Goal: Task Accomplishment & Management: Manage account settings

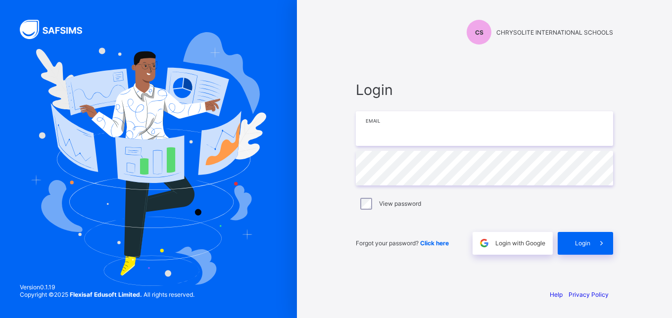
drag, startPoint x: 0, startPoint y: 0, endPoint x: 392, endPoint y: 146, distance: 418.6
click at [392, 146] on input "email" at bounding box center [484, 128] width 257 height 35
type input "**********"
click at [572, 236] on div "Login" at bounding box center [585, 243] width 55 height 23
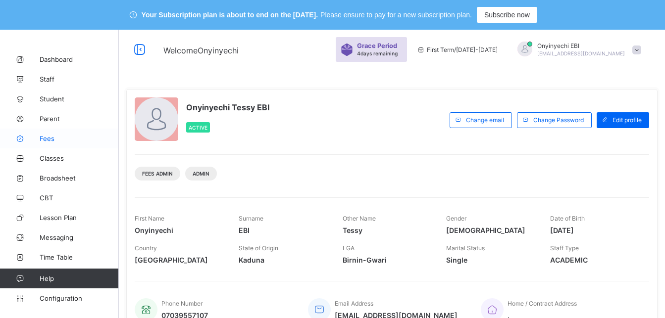
click at [53, 135] on span "Fees" at bounding box center [79, 139] width 79 height 8
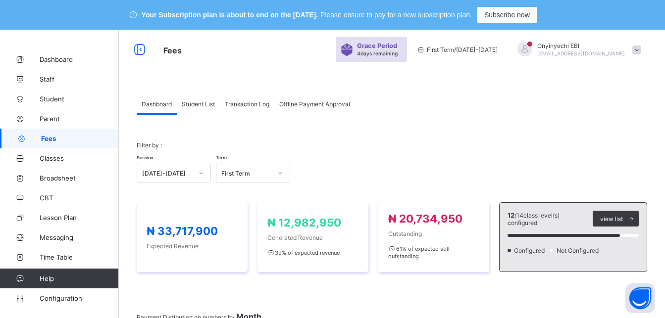
click at [43, 132] on link "Fees" at bounding box center [59, 139] width 119 height 20
click at [204, 100] on span "Student List" at bounding box center [198, 103] width 33 height 7
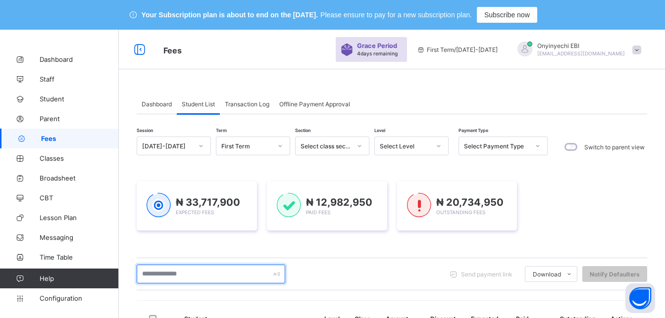
click at [175, 275] on input "text" at bounding box center [211, 274] width 148 height 19
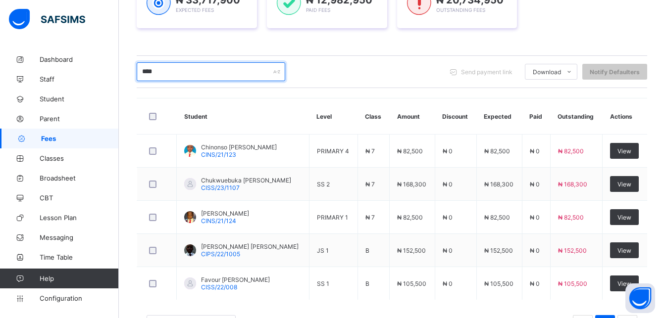
scroll to position [203, 0]
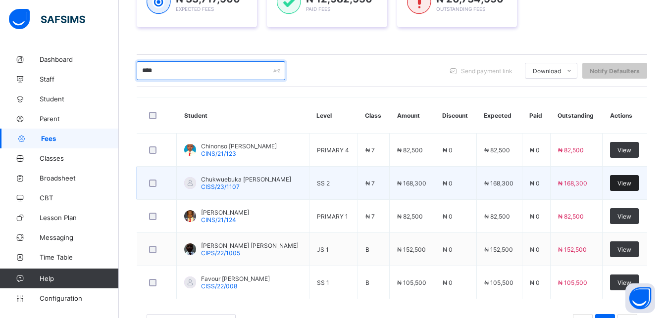
type input "****"
click at [631, 183] on span "View" at bounding box center [624, 183] width 14 height 7
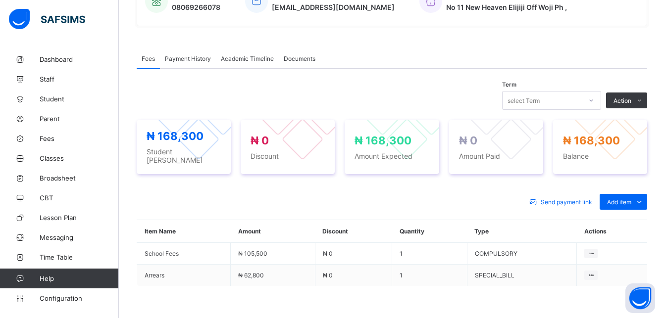
scroll to position [299, 0]
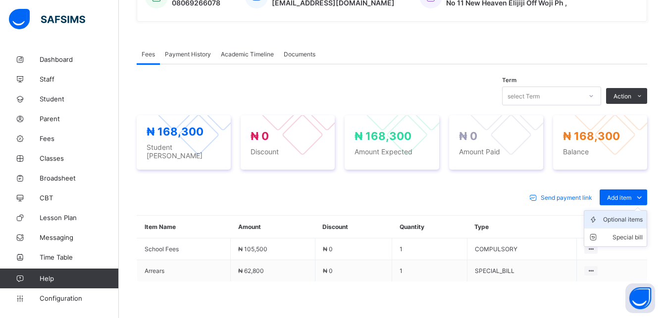
click at [629, 215] on div "Optional items" at bounding box center [623, 220] width 40 height 10
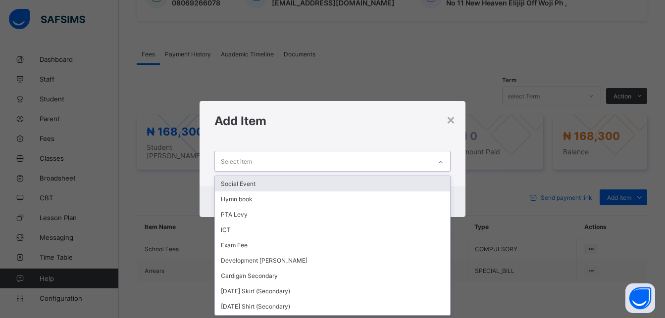
click at [278, 157] on div "Select item" at bounding box center [323, 160] width 216 height 19
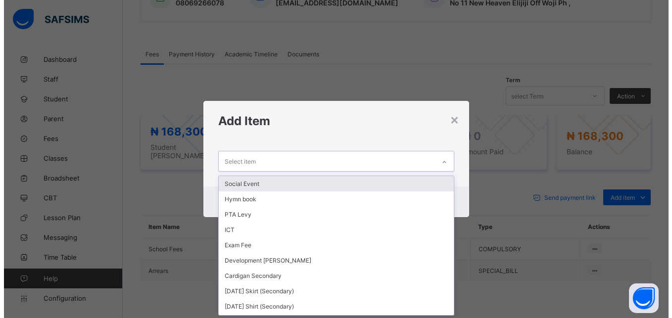
scroll to position [0, 0]
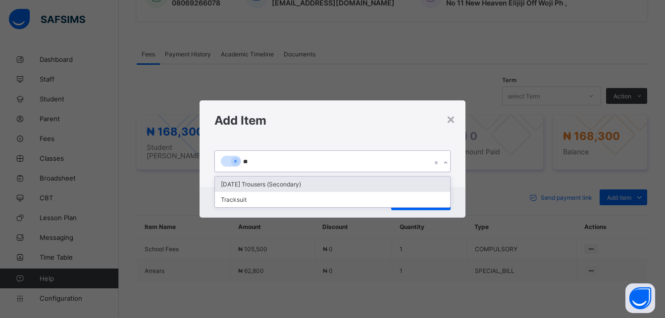
type input "***"
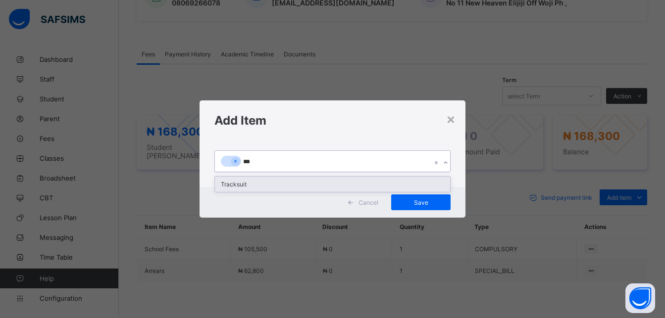
click at [260, 184] on div "Tracksuit" at bounding box center [332, 184] width 235 height 15
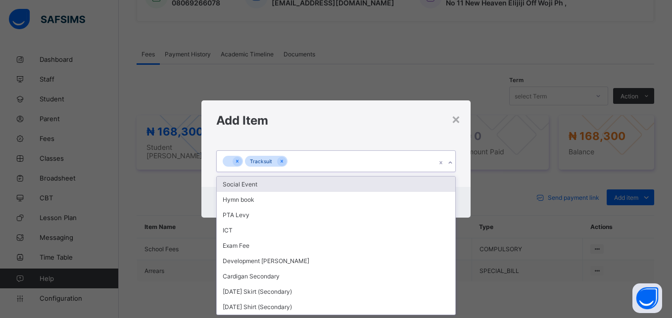
click at [294, 157] on div "Tracksuit" at bounding box center [326, 161] width 219 height 21
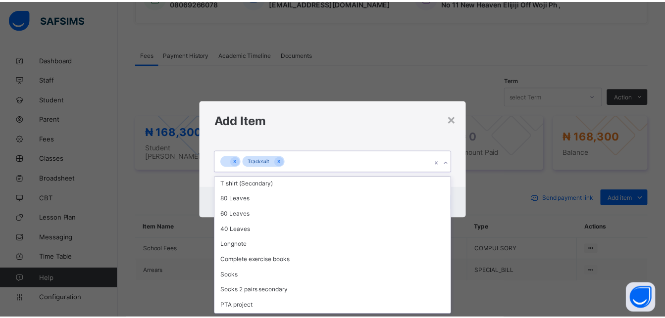
scroll to position [151, 0]
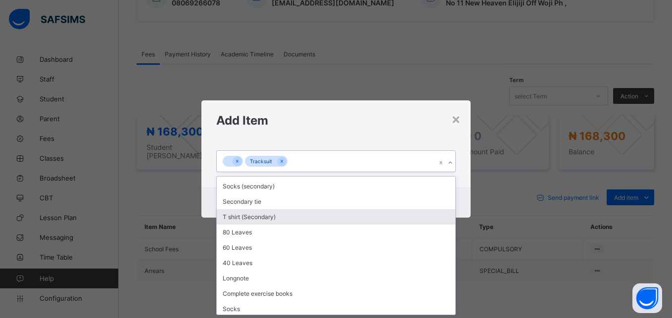
click at [273, 212] on div "T shirt (Secondary)" at bounding box center [336, 216] width 238 height 15
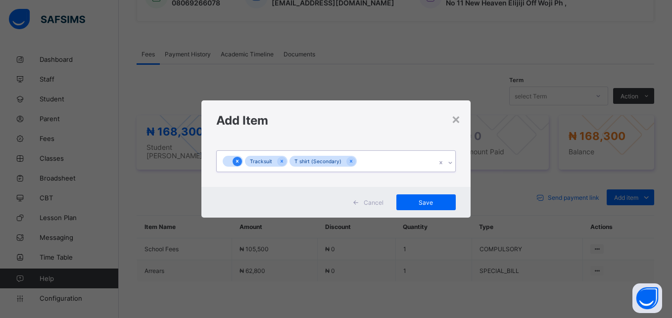
click at [235, 158] on icon at bounding box center [237, 161] width 5 height 7
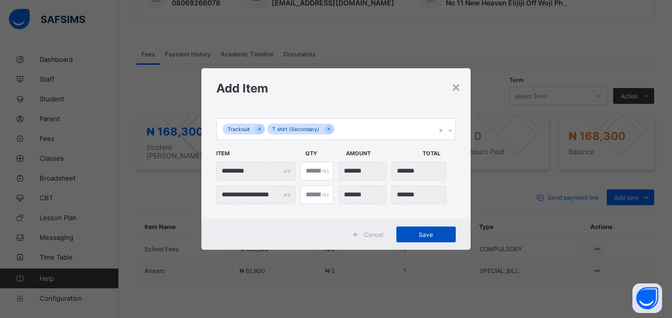
click at [426, 231] on span "Save" at bounding box center [426, 234] width 45 height 7
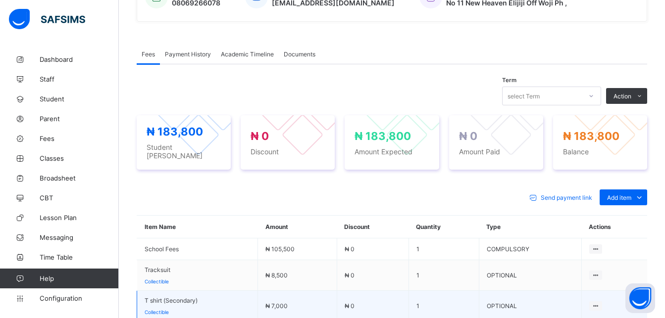
click at [408, 316] on td "₦ 0" at bounding box center [373, 306] width 72 height 31
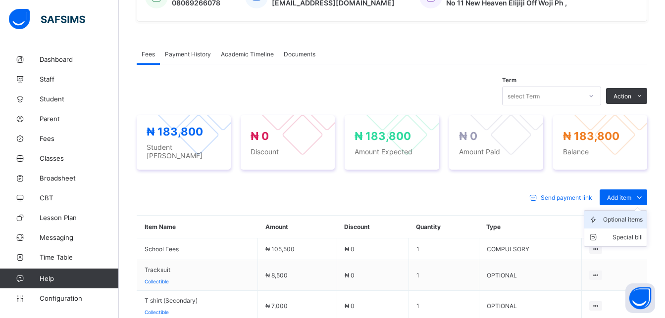
click at [633, 215] on div "Optional items" at bounding box center [623, 220] width 40 height 10
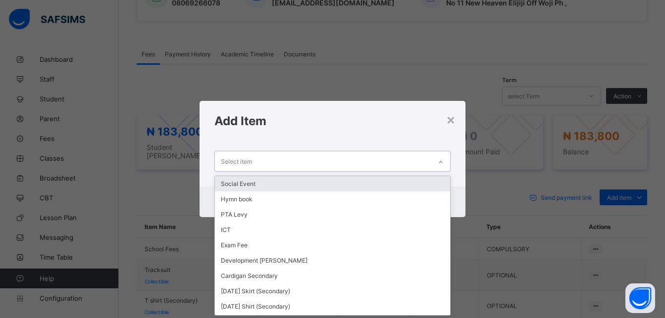
scroll to position [0, 0]
click at [319, 160] on div "Select item" at bounding box center [323, 160] width 216 height 19
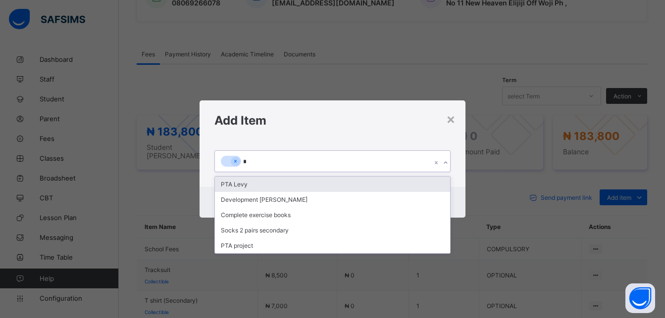
type input "**"
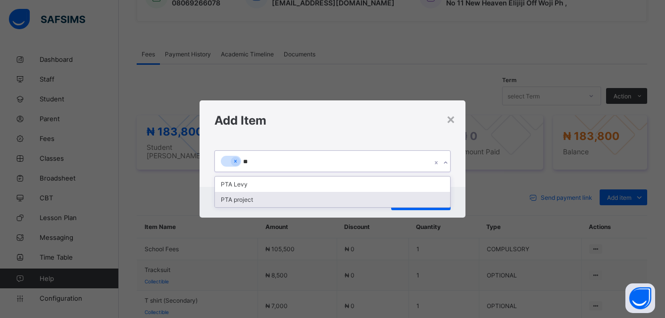
click at [259, 201] on div "PTA project" at bounding box center [332, 199] width 235 height 15
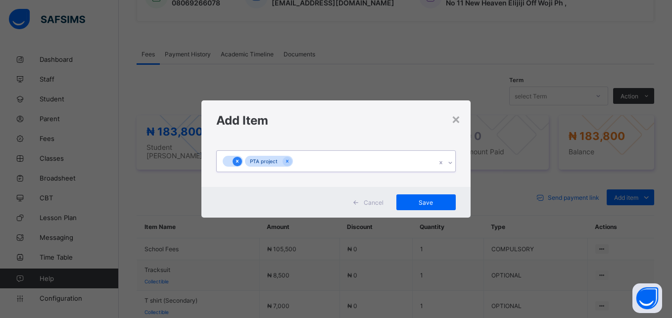
click at [237, 159] on icon at bounding box center [237, 161] width 5 height 7
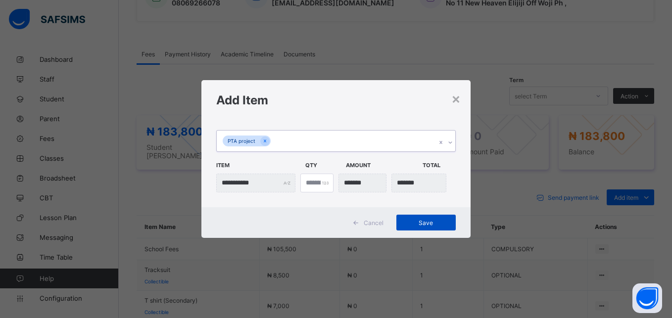
click at [421, 219] on span "Save" at bounding box center [426, 222] width 45 height 7
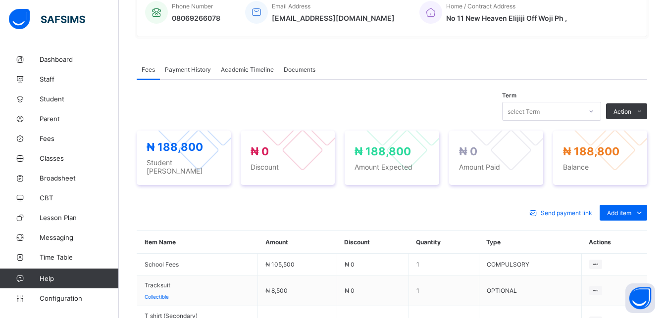
scroll to position [282, 0]
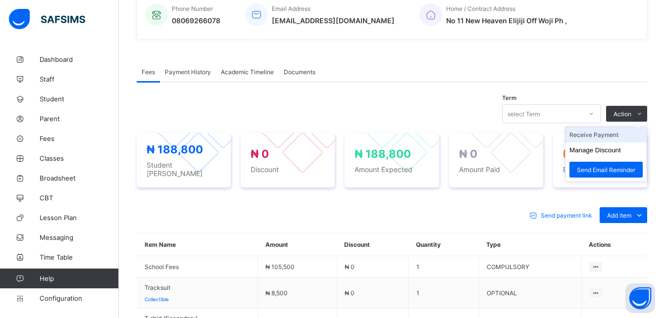
click at [606, 133] on li "Receive Payment" at bounding box center [605, 134] width 81 height 15
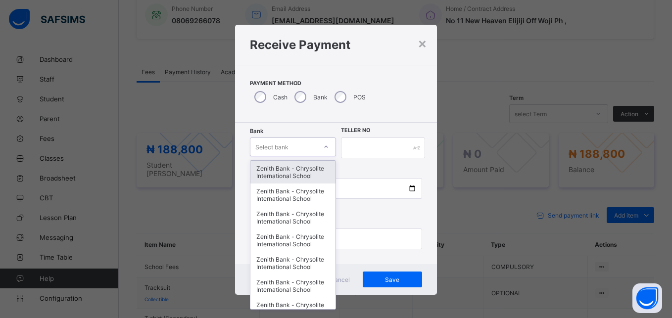
click at [319, 145] on div at bounding box center [326, 147] width 17 height 16
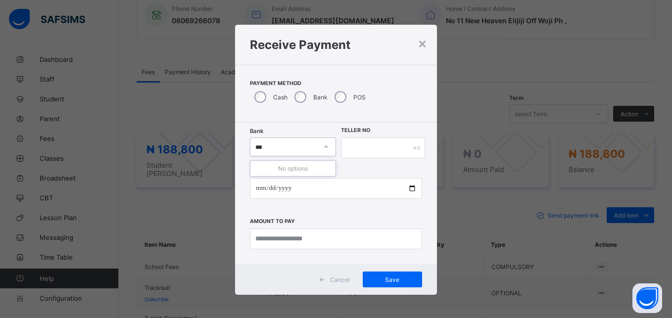
type input "**"
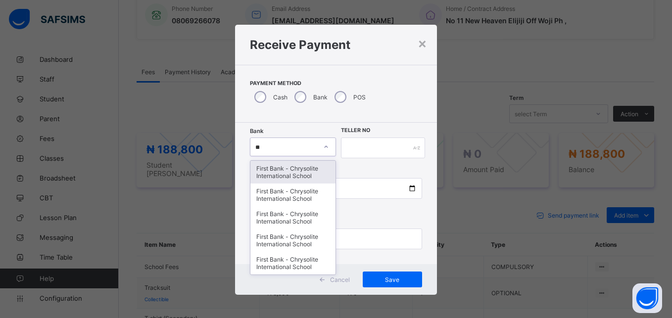
click at [292, 173] on div "First Bank - Chrysolite International School" at bounding box center [292, 172] width 85 height 23
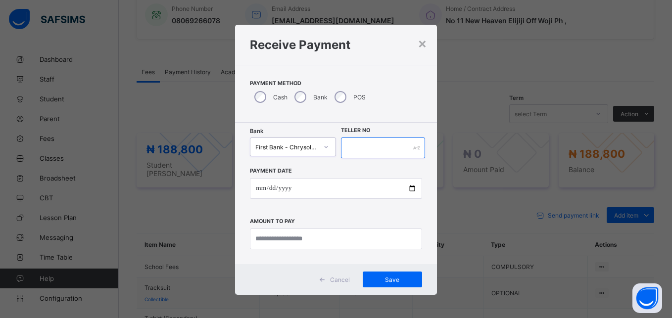
click at [370, 138] on input "text" at bounding box center [383, 148] width 84 height 21
type input "****"
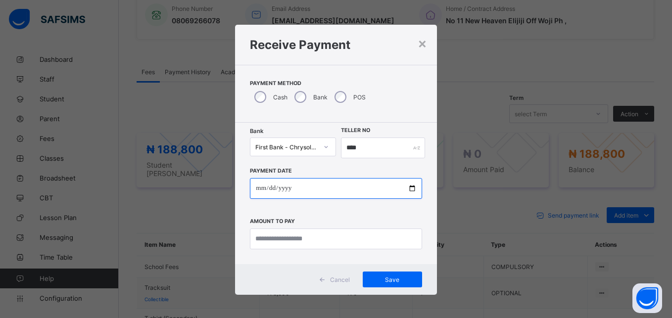
click at [409, 189] on input "date" at bounding box center [336, 188] width 172 height 21
drag, startPoint x: 409, startPoint y: 189, endPoint x: 407, endPoint y: 164, distance: 24.8
click at [409, 189] on input "date" at bounding box center [336, 188] width 172 height 21
type input "**********"
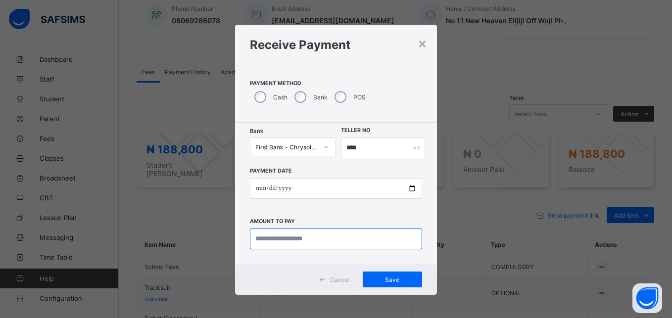
click at [305, 237] on input "currency" at bounding box center [336, 239] width 172 height 21
click at [272, 240] on input "currency" at bounding box center [336, 239] width 172 height 21
type input "********"
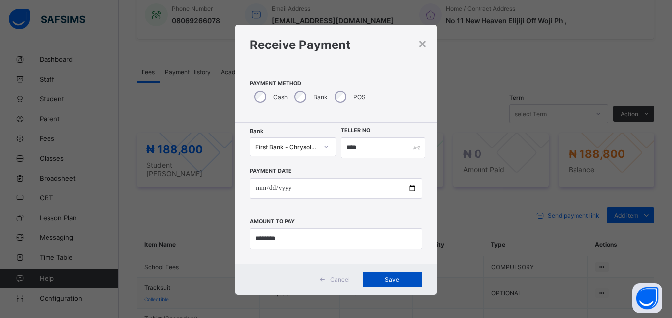
click at [391, 276] on span "Save" at bounding box center [392, 279] width 45 height 7
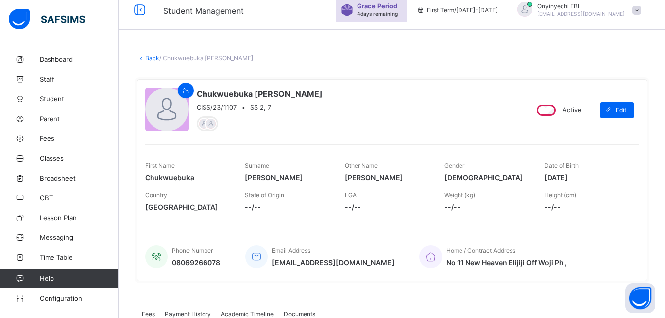
scroll to position [36, 0]
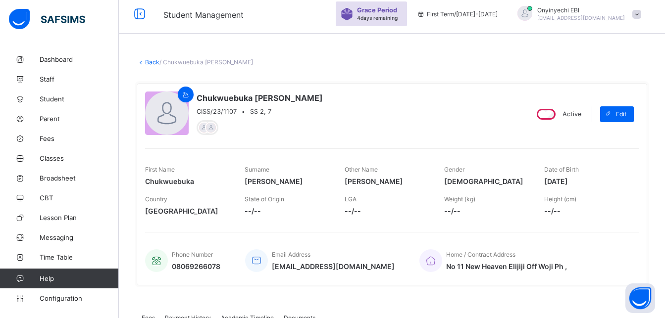
click at [151, 60] on link "Back" at bounding box center [152, 61] width 14 height 7
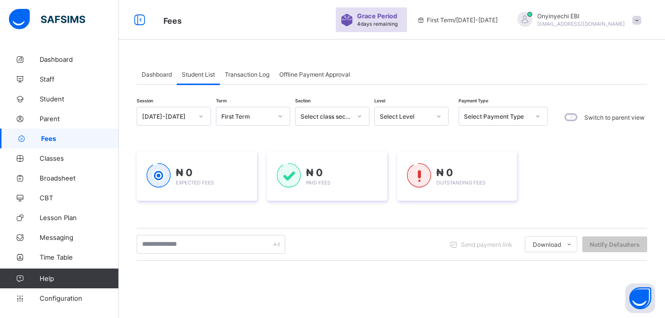
scroll to position [36, 0]
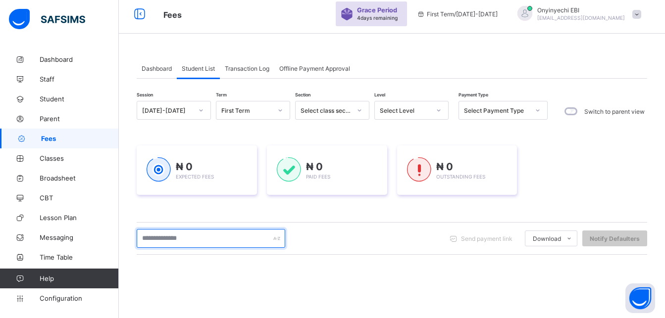
click at [183, 238] on input "text" at bounding box center [211, 238] width 148 height 19
type input "****"
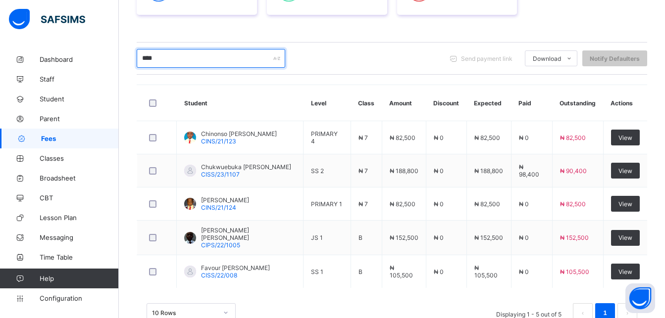
scroll to position [219, 0]
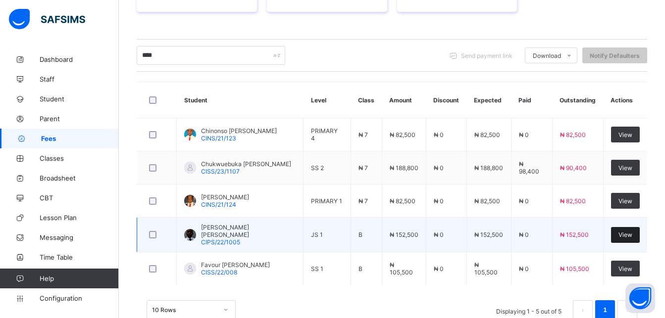
click at [636, 231] on div "View" at bounding box center [625, 235] width 29 height 16
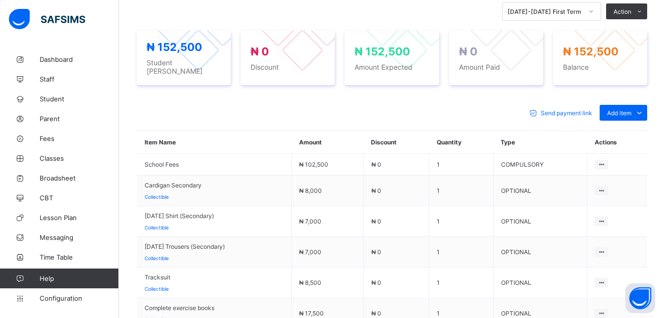
scroll to position [391, 0]
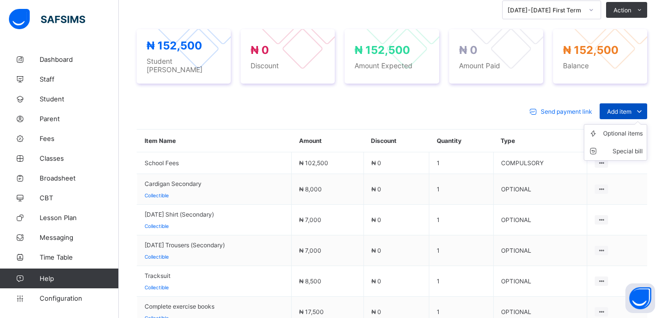
click at [626, 108] on span "Add item" at bounding box center [619, 111] width 24 height 7
click at [625, 129] on div "Optional items" at bounding box center [623, 134] width 40 height 10
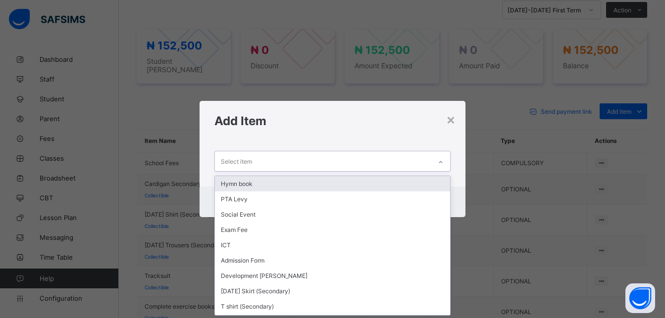
scroll to position [0, 0]
click at [336, 162] on div "Select item" at bounding box center [323, 160] width 216 height 19
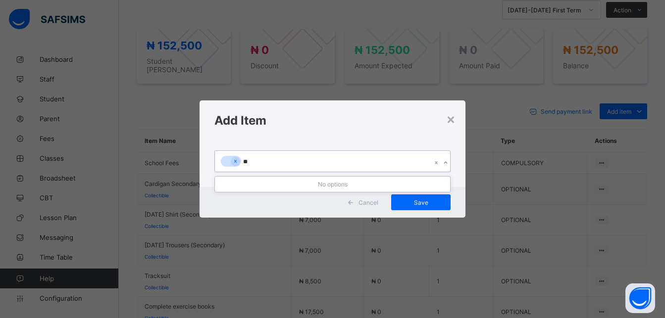
type input "*"
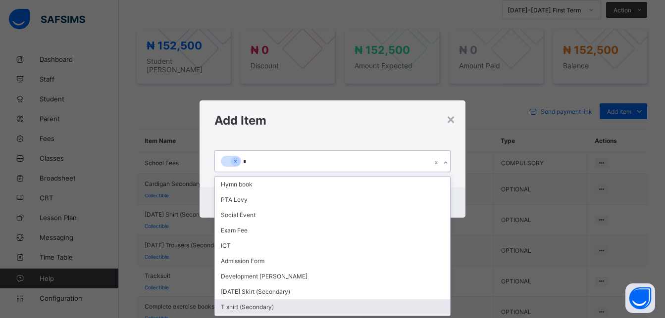
click at [283, 311] on div "T shirt (Secondary)" at bounding box center [332, 306] width 235 height 15
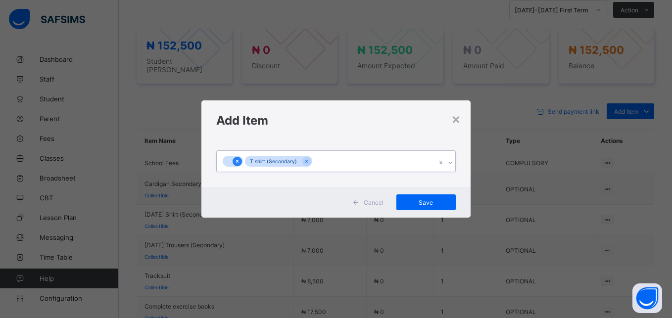
click at [236, 161] on icon at bounding box center [237, 161] width 5 height 7
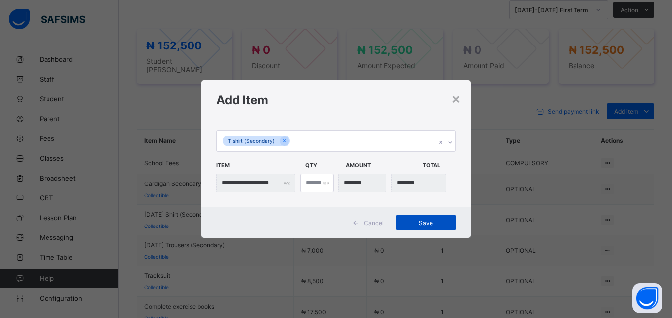
click at [429, 220] on span "Save" at bounding box center [426, 222] width 45 height 7
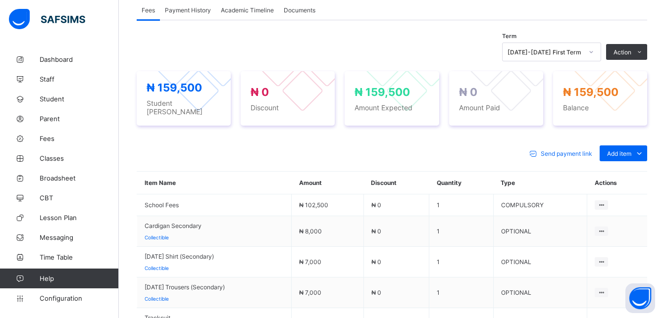
scroll to position [344, 0]
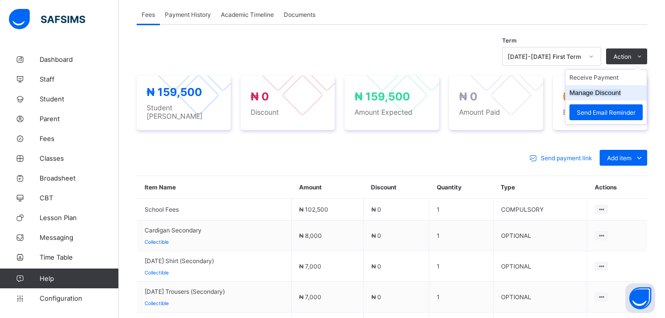
click at [619, 85] on li "Manage Discount" at bounding box center [605, 92] width 81 height 15
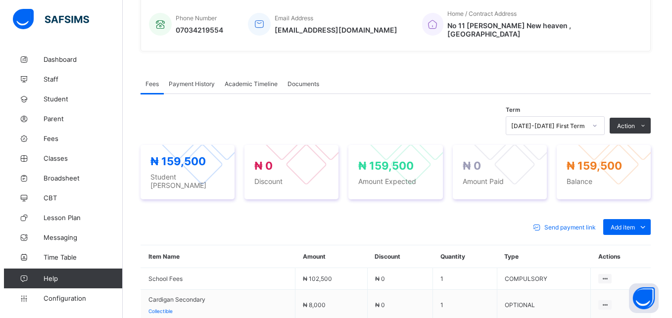
scroll to position [272, 0]
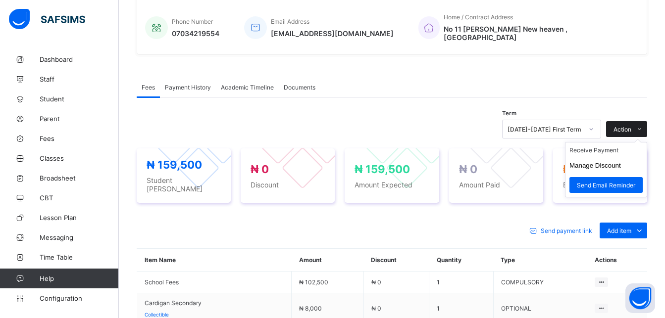
click at [643, 126] on icon at bounding box center [638, 129] width 7 height 6
click at [621, 162] on button "Manage Discount" at bounding box center [594, 165] width 51 height 7
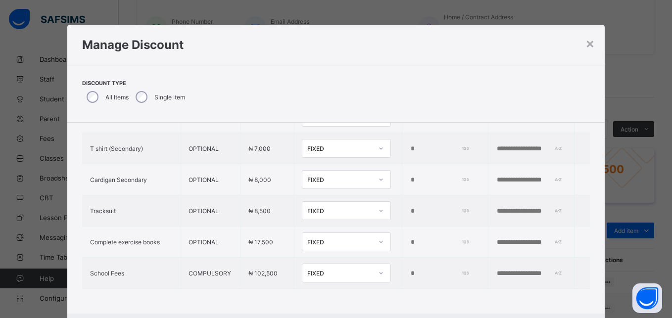
scroll to position [146, 0]
click at [410, 270] on input "*" at bounding box center [438, 274] width 57 height 8
type input "****"
click at [496, 270] on input "text" at bounding box center [530, 274] width 68 height 8
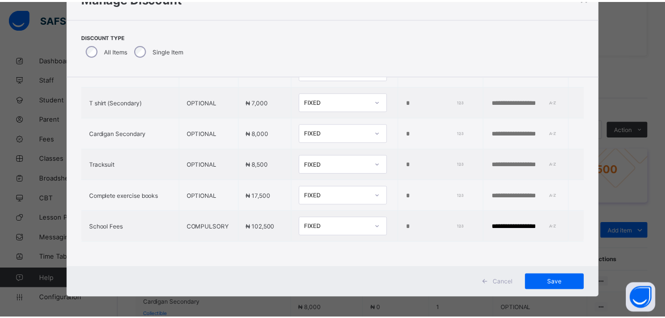
scroll to position [48, 0]
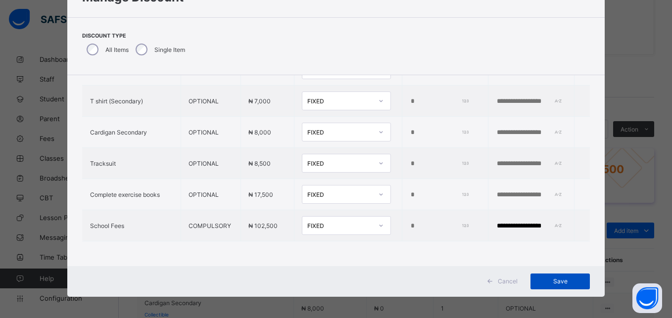
type input "**********"
click at [555, 278] on span "Save" at bounding box center [560, 281] width 45 height 7
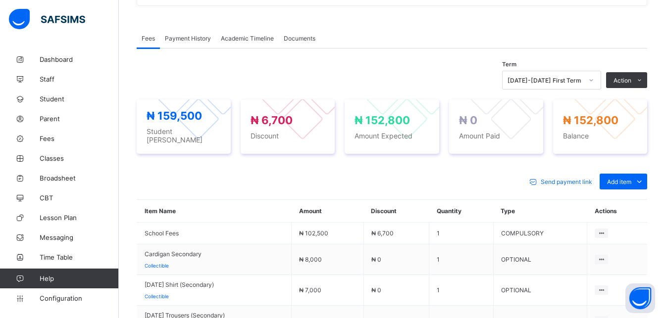
scroll to position [319, 0]
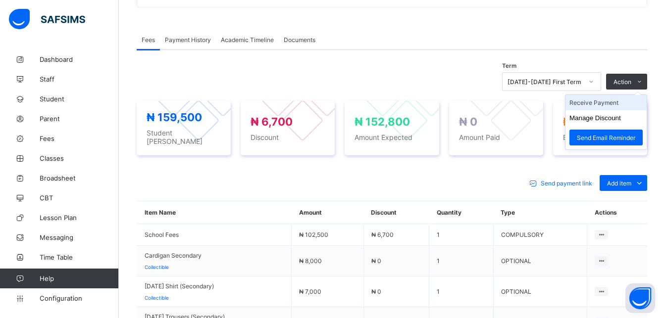
click at [628, 97] on li "Receive Payment" at bounding box center [605, 102] width 81 height 15
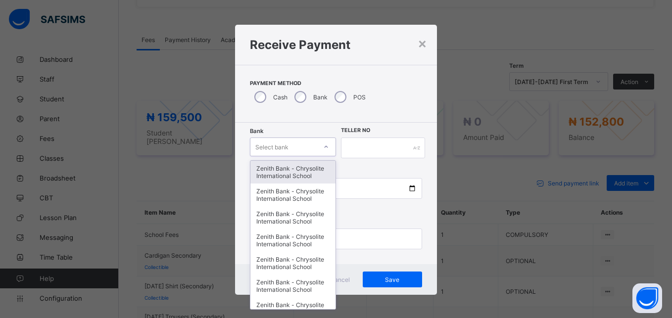
click at [277, 146] on div "Select bank" at bounding box center [271, 147] width 33 height 19
type input "**"
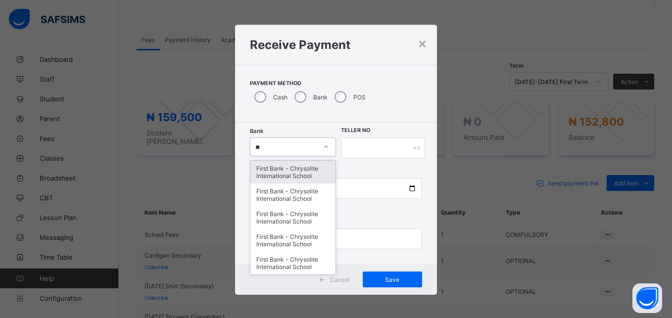
click at [276, 166] on div "First Bank - Chrysolite International School" at bounding box center [292, 172] width 85 height 23
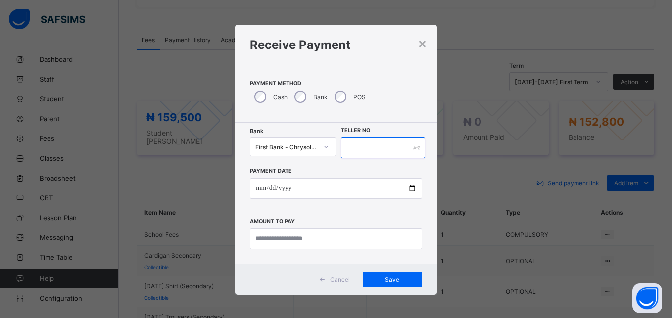
click at [351, 146] on input "text" at bounding box center [383, 148] width 84 height 21
type input "******"
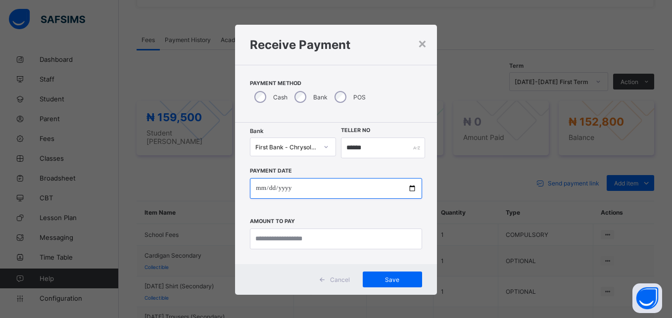
click at [408, 189] on input "date" at bounding box center [336, 188] width 172 height 21
type input "**********"
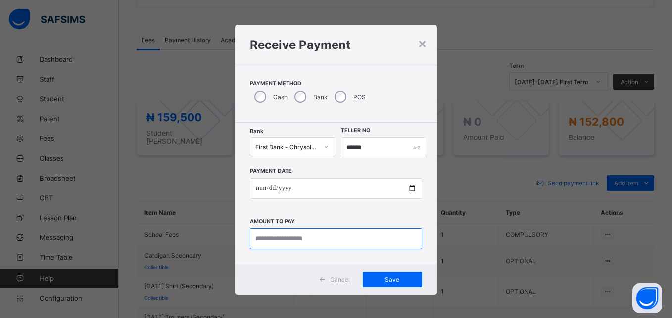
click at [272, 232] on input "currency" at bounding box center [336, 239] width 172 height 21
type input "*********"
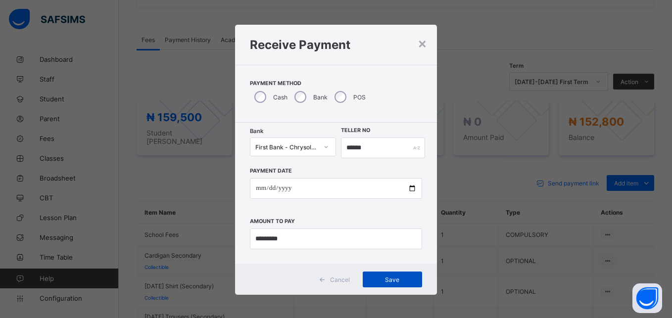
click at [397, 278] on span "Save" at bounding box center [392, 279] width 45 height 7
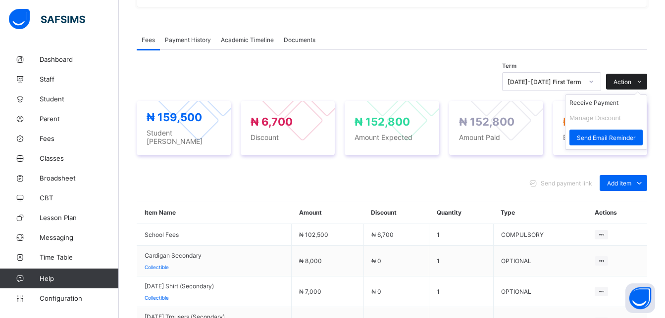
click at [645, 74] on span at bounding box center [639, 82] width 16 height 16
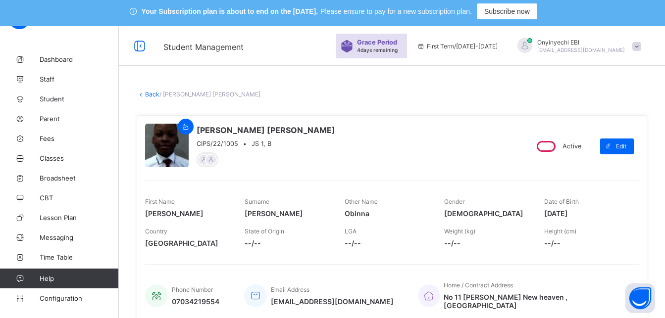
scroll to position [0, 0]
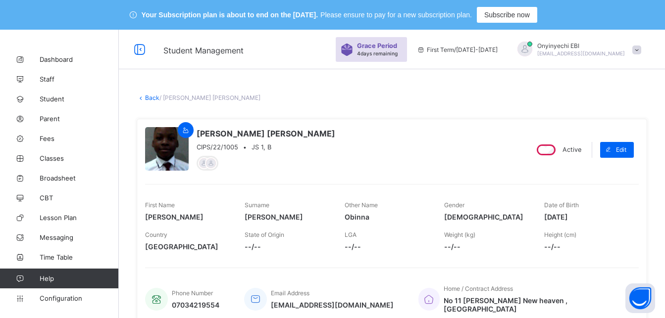
click at [147, 97] on link "Back" at bounding box center [152, 97] width 14 height 7
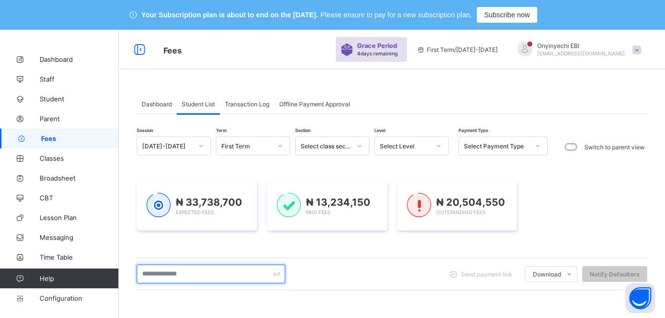
click at [193, 275] on input "text" at bounding box center [211, 274] width 148 height 19
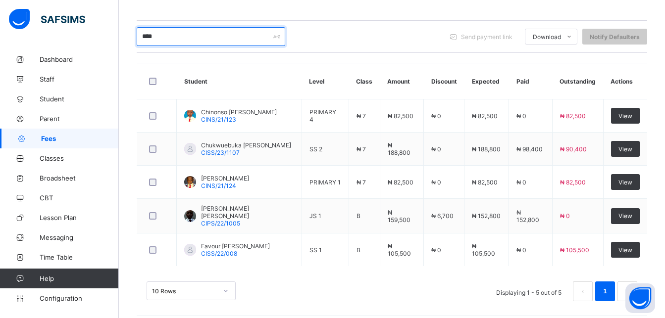
scroll to position [245, 0]
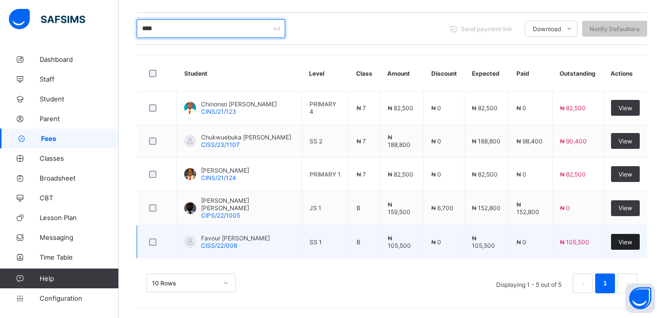
type input "****"
click at [628, 240] on span "View" at bounding box center [625, 242] width 14 height 7
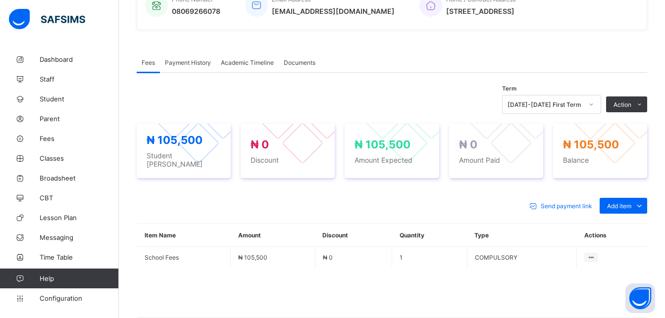
scroll to position [292, 0]
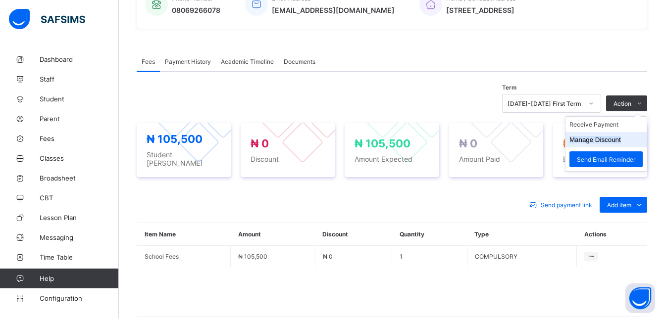
click at [632, 137] on li "Manage Discount" at bounding box center [605, 139] width 81 height 15
click at [617, 143] on button "Manage Discount" at bounding box center [594, 139] width 51 height 7
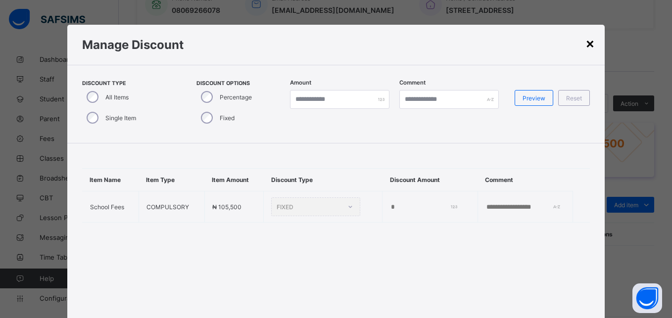
click at [587, 40] on div "×" at bounding box center [590, 43] width 9 height 17
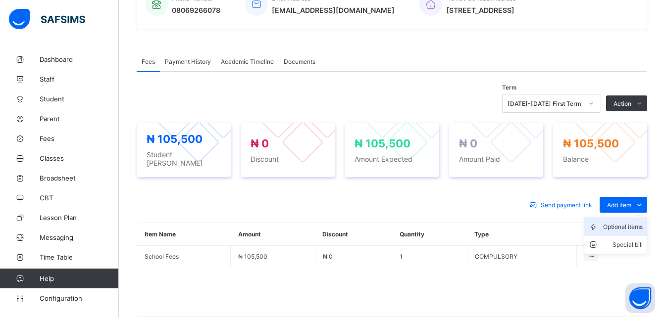
click at [634, 223] on div "Optional items" at bounding box center [623, 227] width 40 height 10
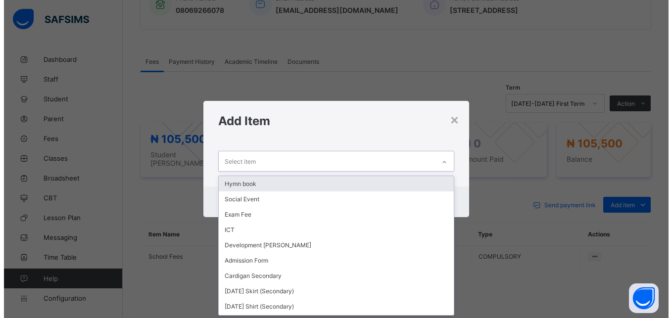
scroll to position [0, 0]
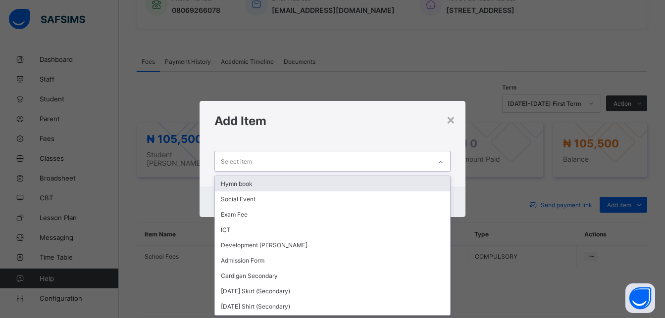
click at [335, 163] on div "Select item" at bounding box center [323, 160] width 216 height 19
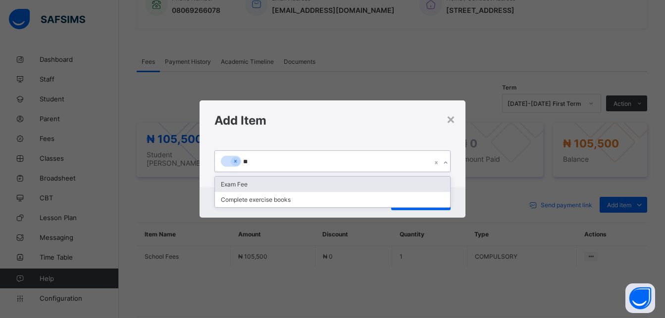
type input "***"
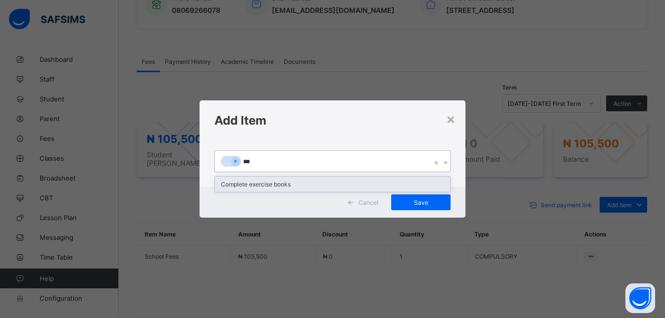
click at [293, 187] on div "Complete exercise books" at bounding box center [332, 184] width 235 height 15
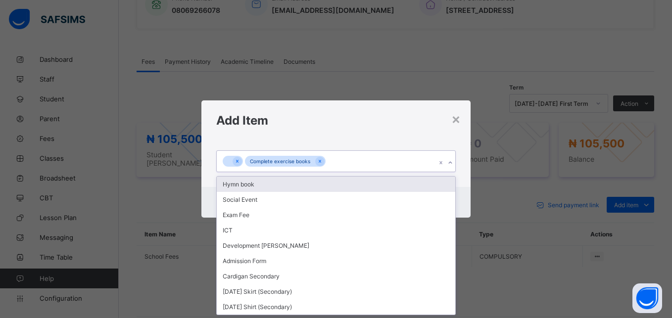
click at [327, 157] on div "Complete exercise books" at bounding box center [326, 161] width 219 height 21
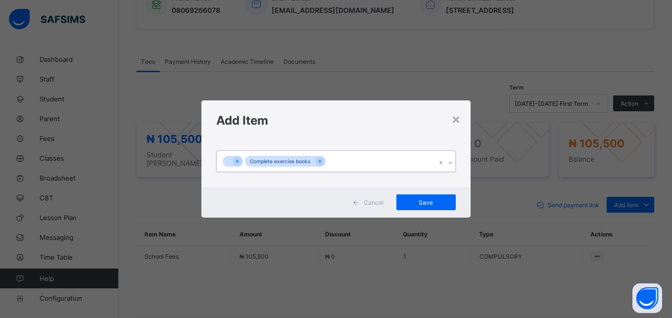
click at [327, 157] on div "Complete exercise books" at bounding box center [326, 161] width 219 height 21
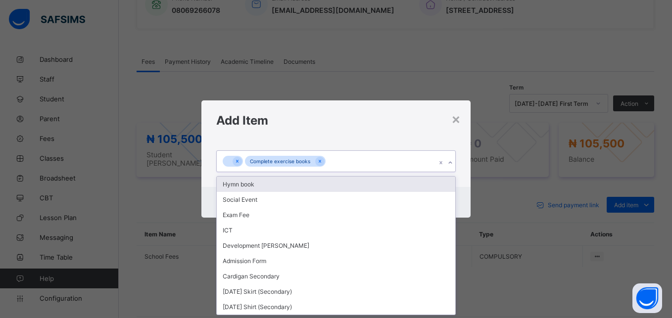
click at [328, 154] on div "Complete exercise books" at bounding box center [326, 161] width 219 height 21
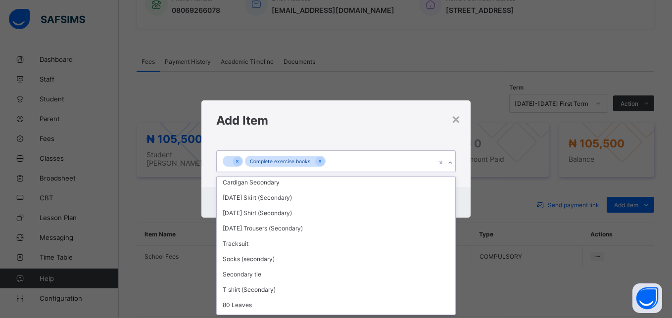
scroll to position [122, 0]
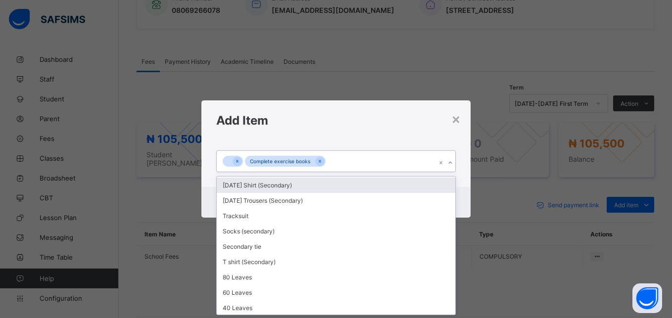
click at [409, 186] on div "[DATE] Shirt (Secondary)" at bounding box center [336, 185] width 238 height 15
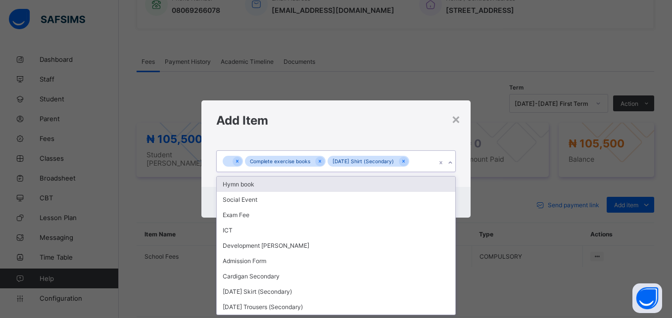
scroll to position [0, 0]
click at [414, 158] on div "Complete exercise books [DATE] Shirt (Secondary)" at bounding box center [326, 161] width 219 height 21
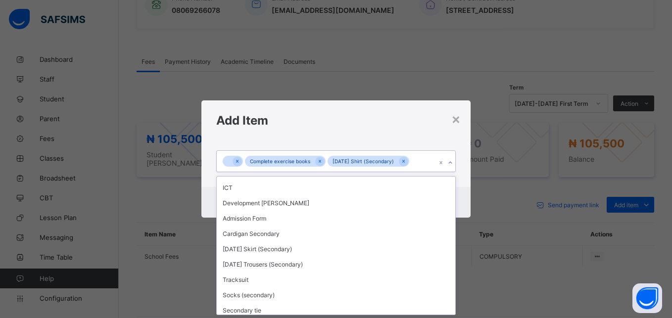
scroll to position [47, 0]
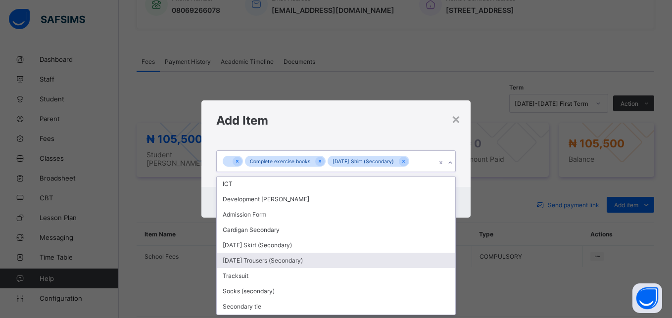
click at [387, 257] on div "[DATE] Trousers (Secondary)" at bounding box center [336, 260] width 238 height 15
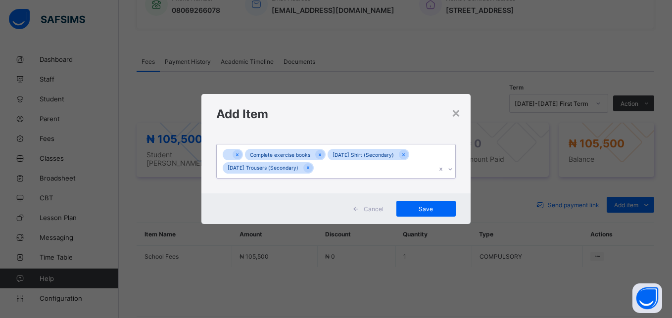
scroll to position [0, 0]
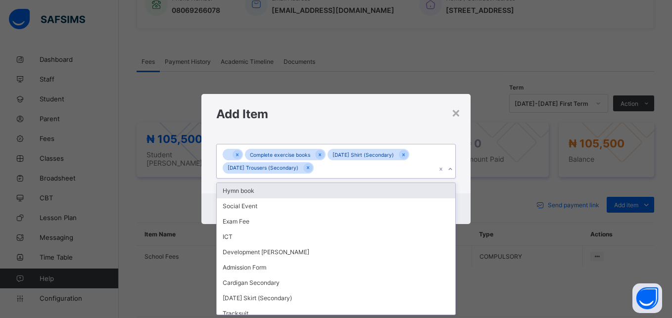
click at [326, 164] on div "Complete exercise books [DATE] Shirt (Secondary) [DATE] Trousers (Secondary)" at bounding box center [326, 162] width 219 height 34
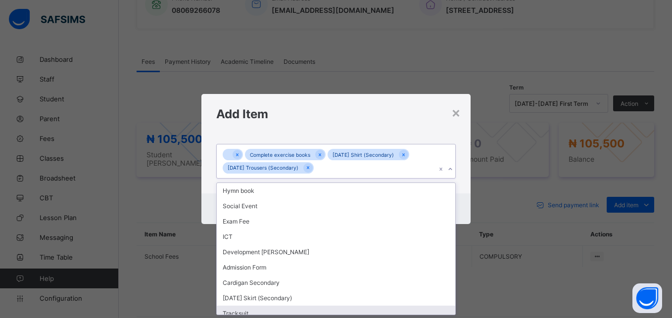
click at [274, 311] on div "Tracksuit" at bounding box center [336, 313] width 238 height 15
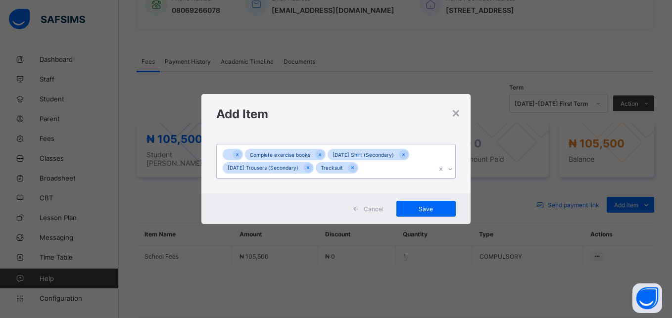
click at [363, 165] on div "Complete exercise books [DATE] Shirt (Secondary) [DATE] Trousers (Secondary) Tr…" at bounding box center [326, 162] width 219 height 34
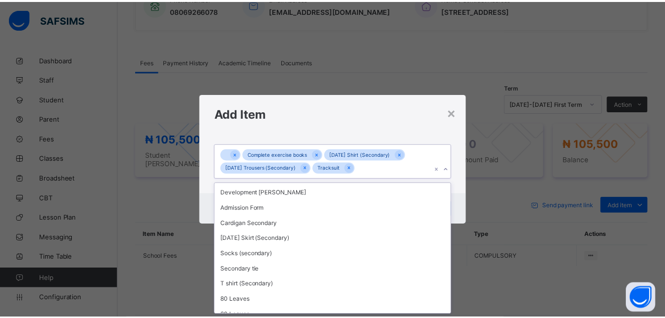
scroll to position [65, 0]
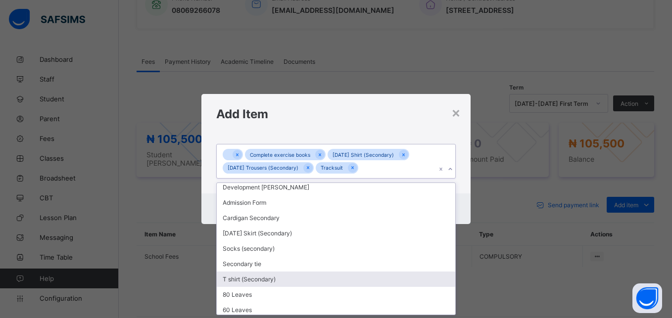
click at [290, 275] on div "T shirt (Secondary)" at bounding box center [336, 279] width 238 height 15
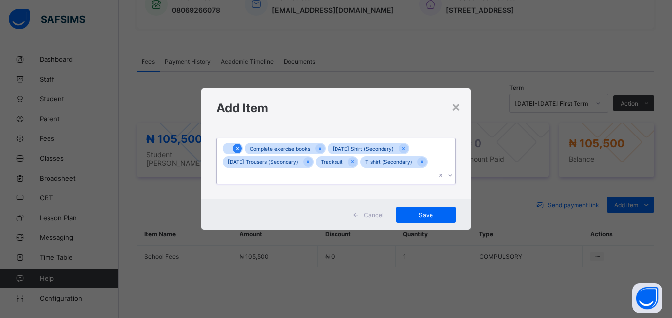
click at [238, 148] on icon at bounding box center [237, 148] width 2 height 3
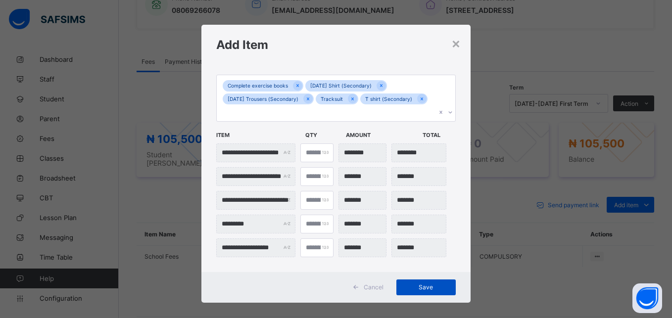
click at [427, 284] on span "Save" at bounding box center [426, 287] width 45 height 7
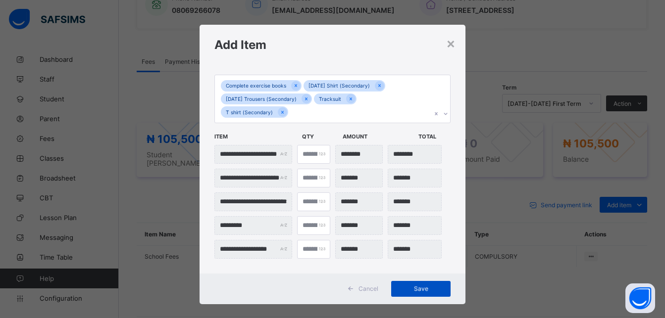
click at [427, 284] on div "Save" at bounding box center [420, 289] width 59 height 16
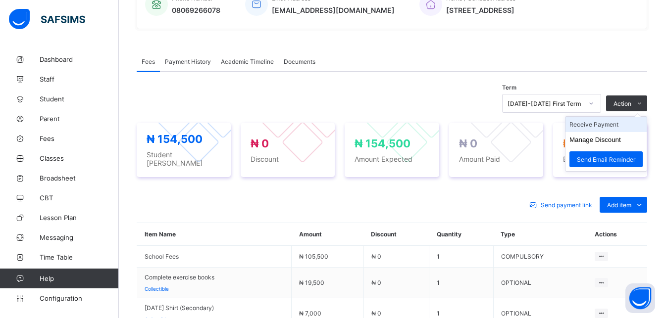
click at [623, 127] on li "Receive Payment" at bounding box center [605, 124] width 81 height 15
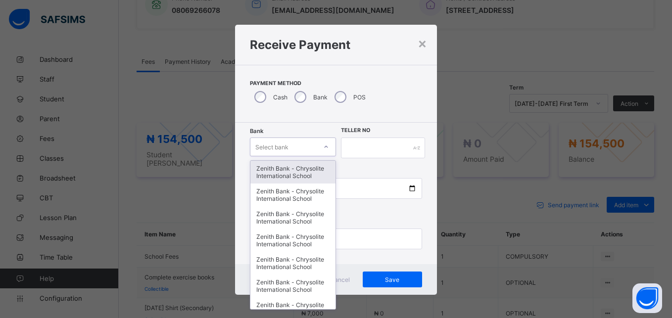
click at [289, 147] on div "Select bank" at bounding box center [283, 147] width 66 height 14
type input "**"
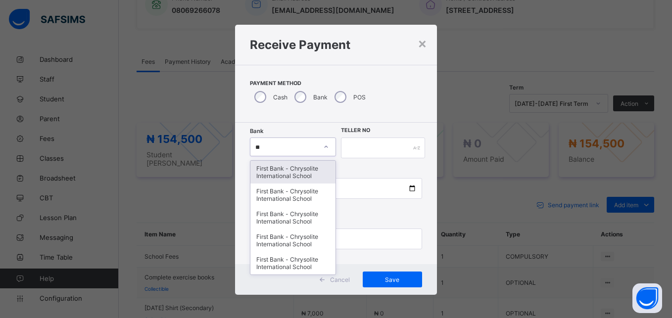
click at [291, 171] on div "First Bank - Chrysolite International School" at bounding box center [292, 172] width 85 height 23
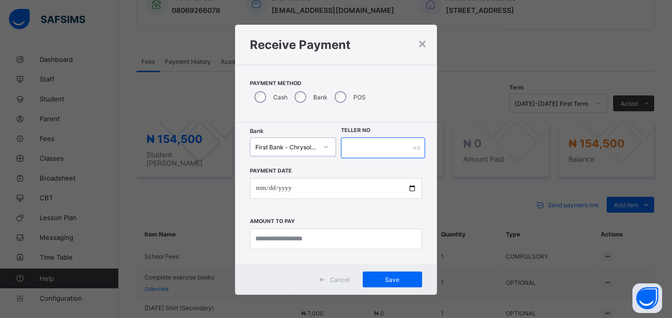
click at [348, 143] on input "text" at bounding box center [383, 148] width 84 height 21
type input "******"
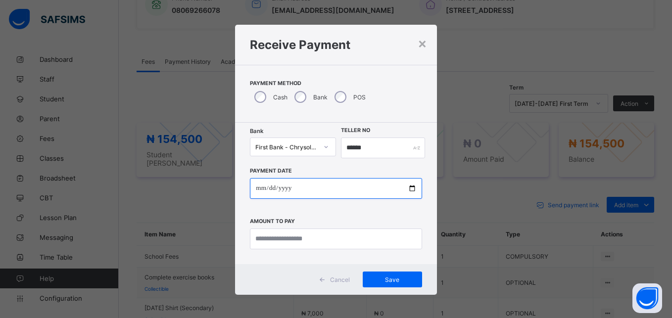
click at [408, 188] on input "date" at bounding box center [336, 188] width 172 height 21
type input "**********"
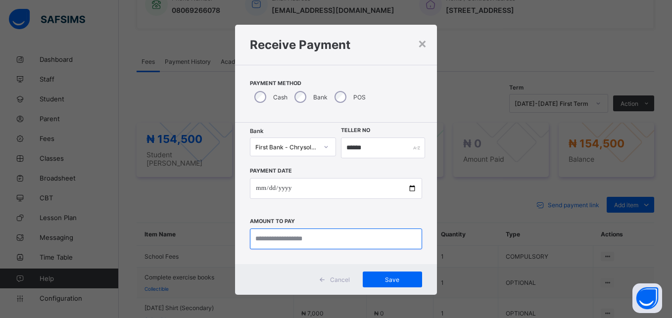
click at [273, 236] on input "currency" at bounding box center [336, 239] width 172 height 21
type input "********"
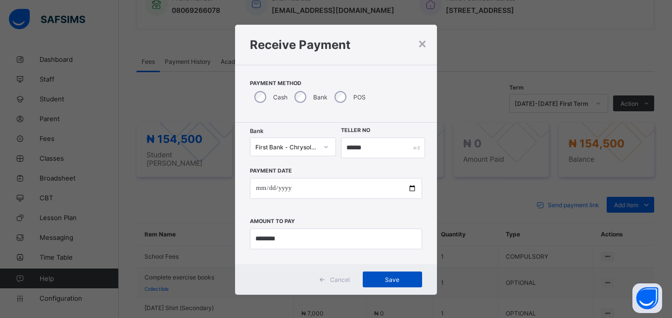
click at [386, 275] on div "Save" at bounding box center [392, 280] width 59 height 16
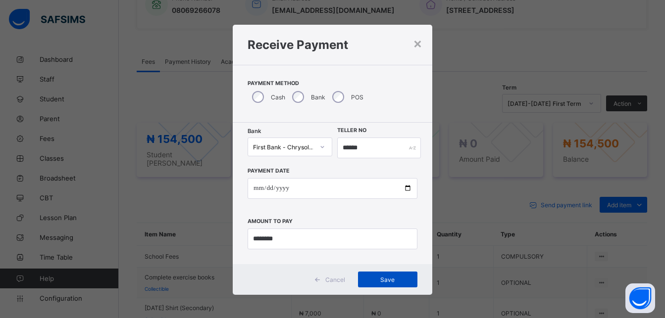
click at [388, 275] on div "Save" at bounding box center [387, 280] width 59 height 16
click at [360, 148] on input "******" at bounding box center [378, 148] width 83 height 21
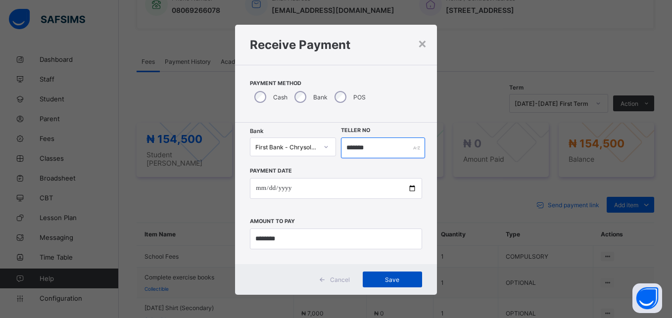
type input "*******"
click at [392, 277] on span "Save" at bounding box center [392, 279] width 45 height 7
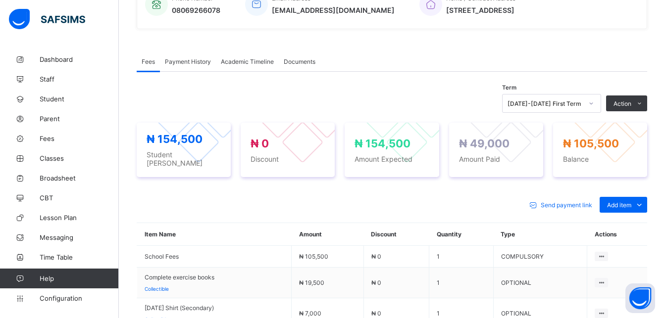
click at [392, 277] on td "₦ 0" at bounding box center [396, 283] width 66 height 31
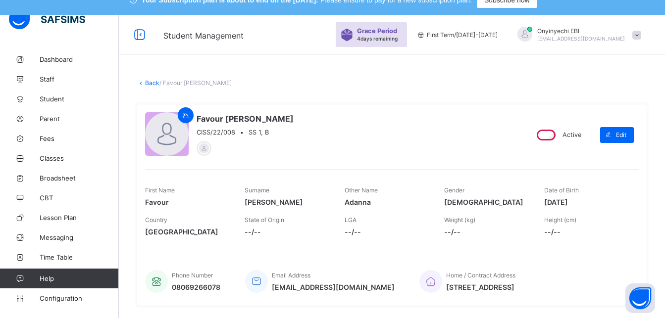
scroll to position [0, 0]
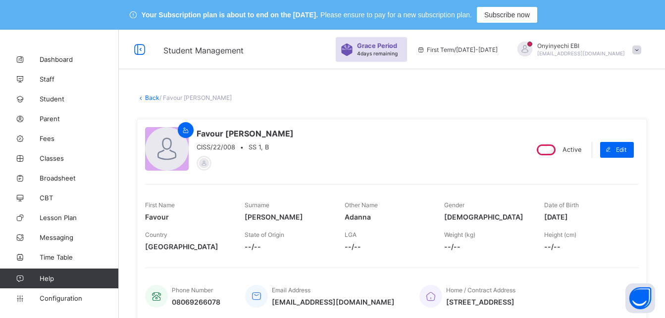
click at [150, 96] on link "Back" at bounding box center [152, 97] width 14 height 7
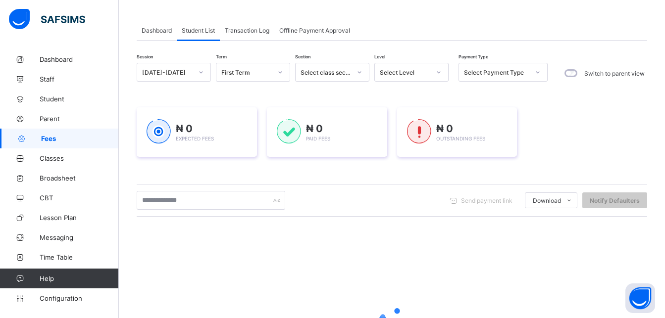
scroll to position [77, 0]
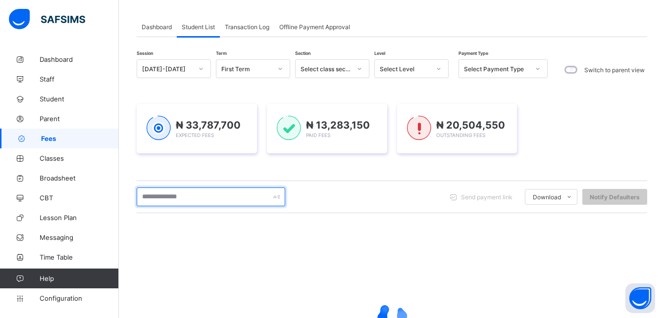
click at [229, 197] on input "text" at bounding box center [211, 197] width 148 height 19
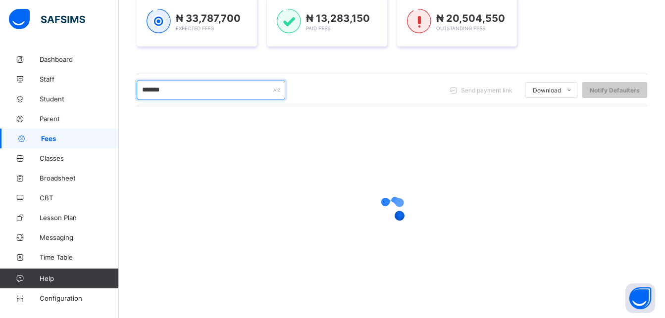
scroll to position [182, 0]
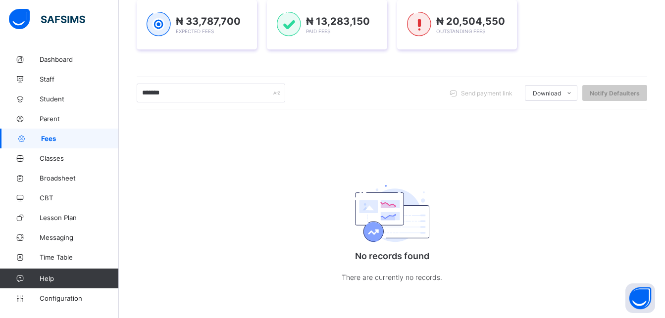
click at [486, 211] on div "No records found There are currently no records." at bounding box center [392, 231] width 198 height 146
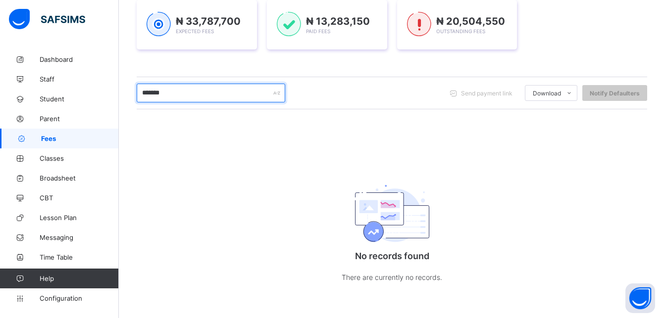
click at [175, 91] on input "*******" at bounding box center [211, 93] width 148 height 19
type input "*"
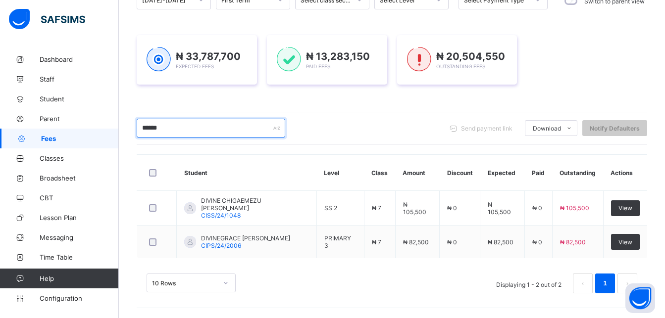
scroll to position [145, 0]
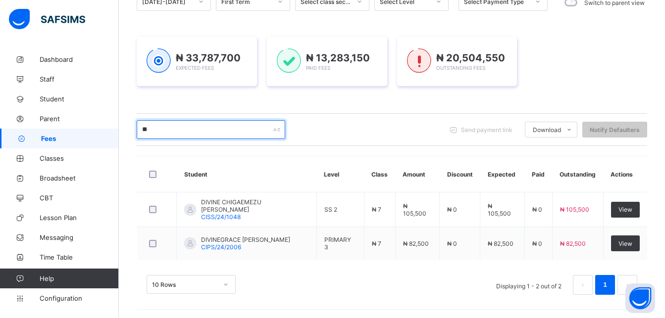
type input "*"
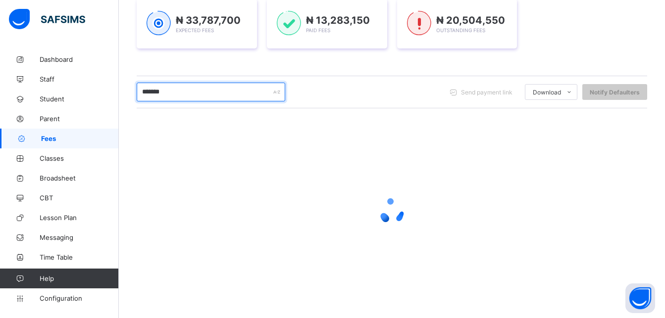
scroll to position [111, 0]
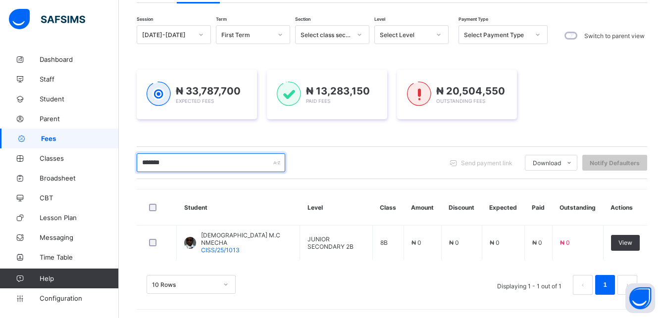
type input "*******"
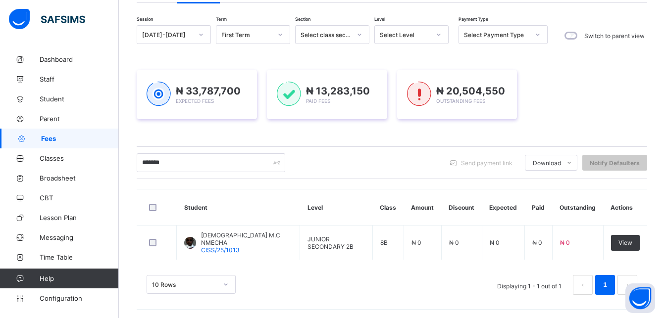
click at [523, 252] on td "₦ 0" at bounding box center [503, 243] width 43 height 35
